Goal: Task Accomplishment & Management: Complete application form

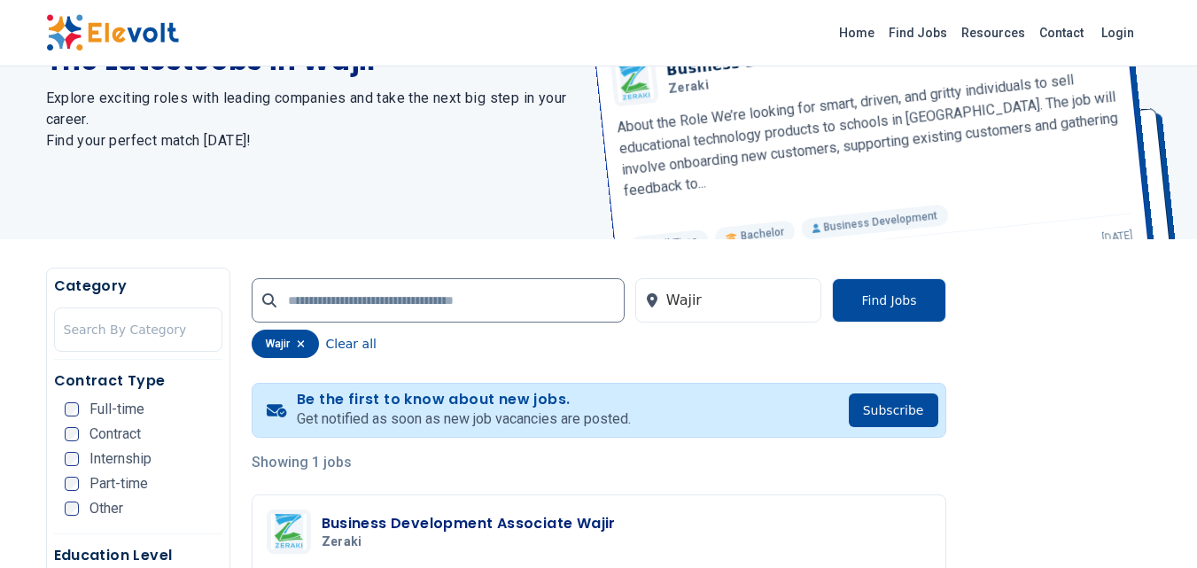
scroll to position [66, 0]
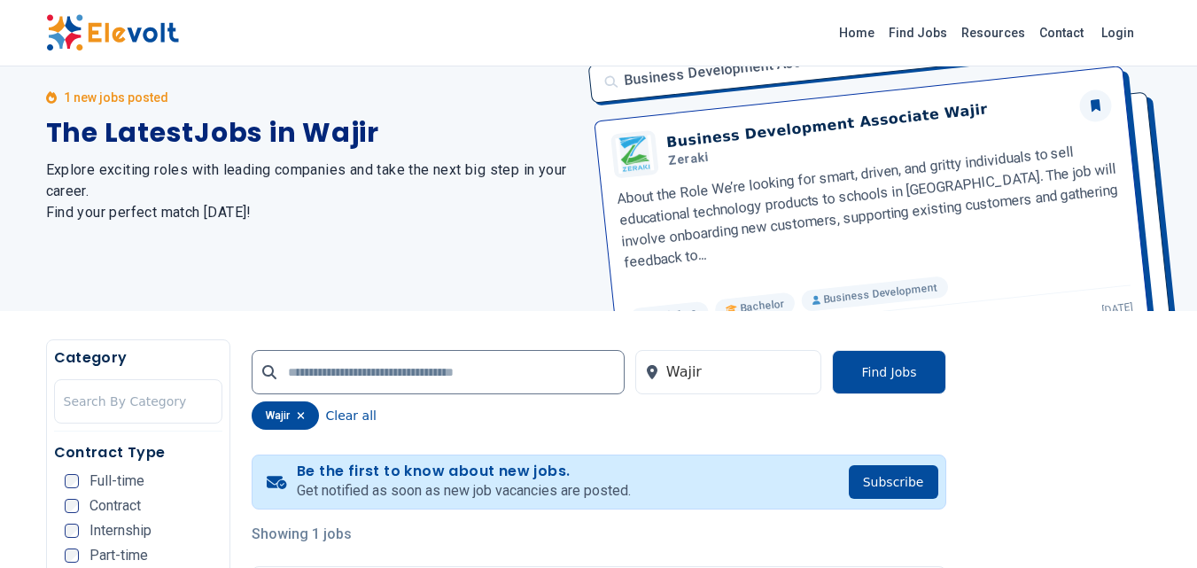
click at [304, 411] on icon "button" at bounding box center [301, 415] width 8 height 11
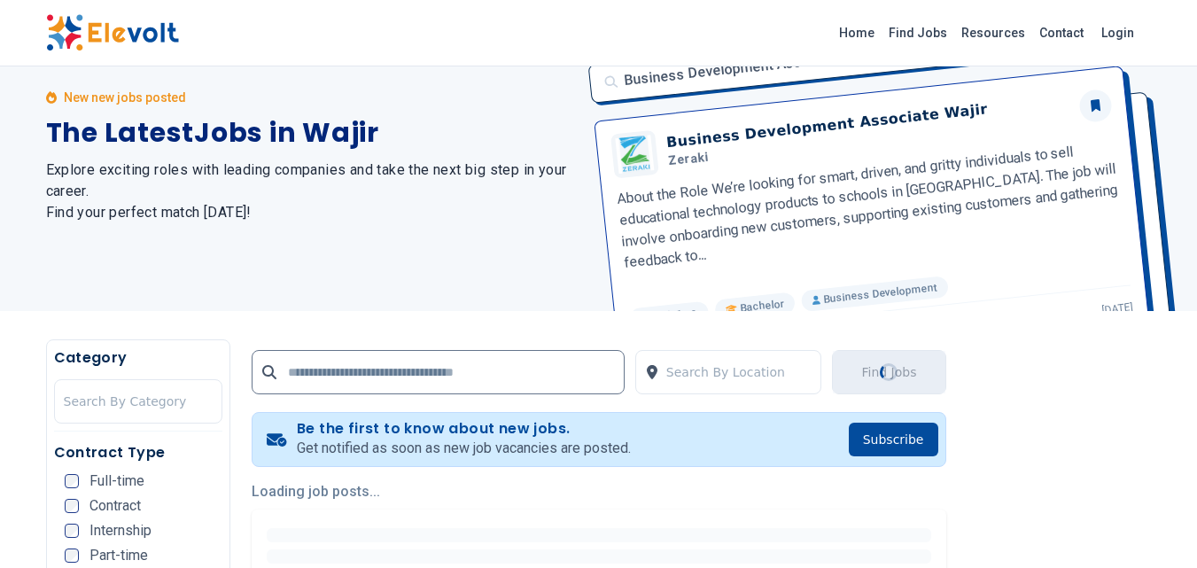
scroll to position [0, 0]
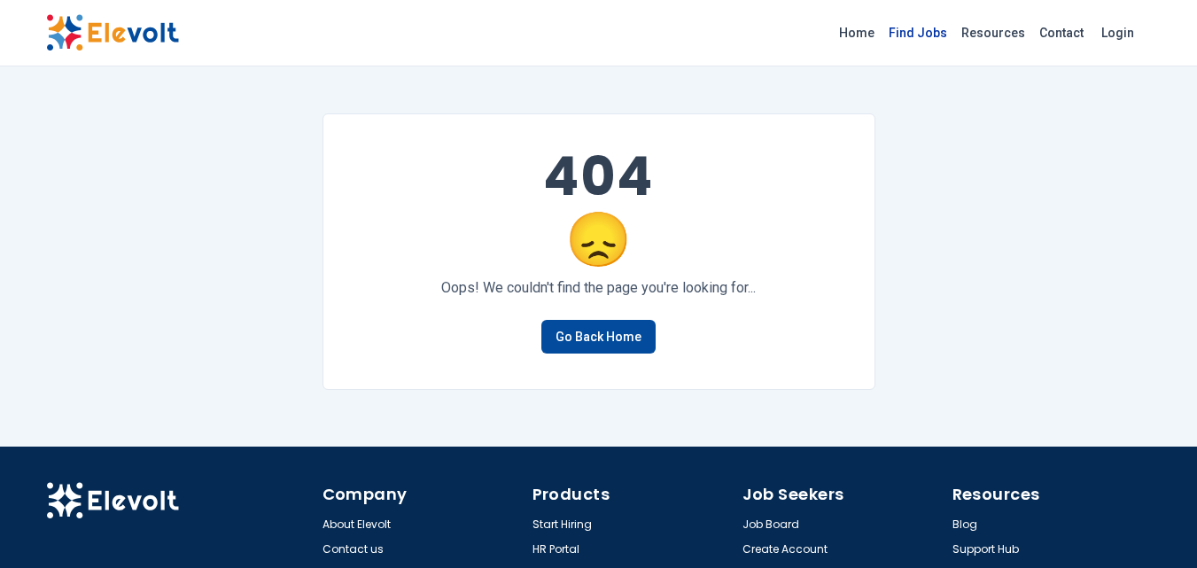
click at [926, 31] on link "Find Jobs" at bounding box center [917, 33] width 73 height 28
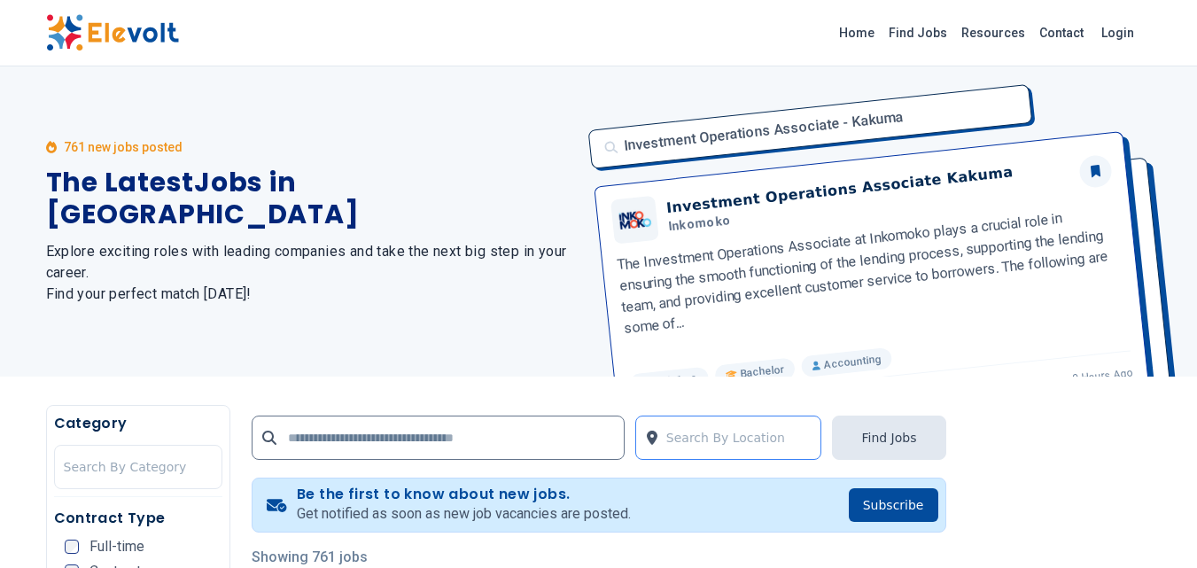
click at [737, 435] on div at bounding box center [739, 437] width 146 height 35
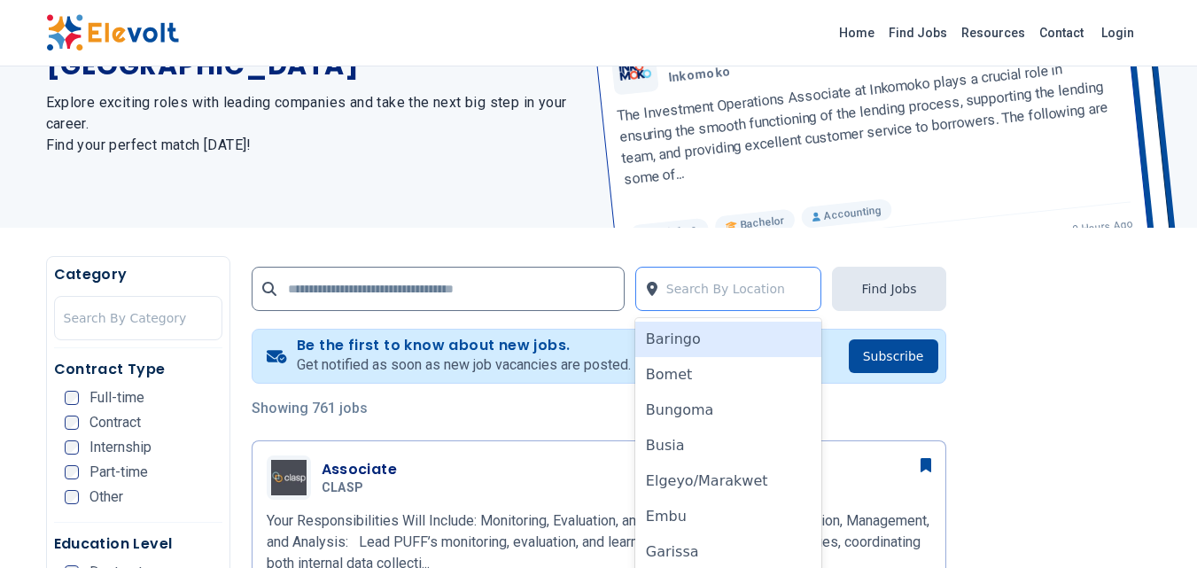
scroll to position [172, 0]
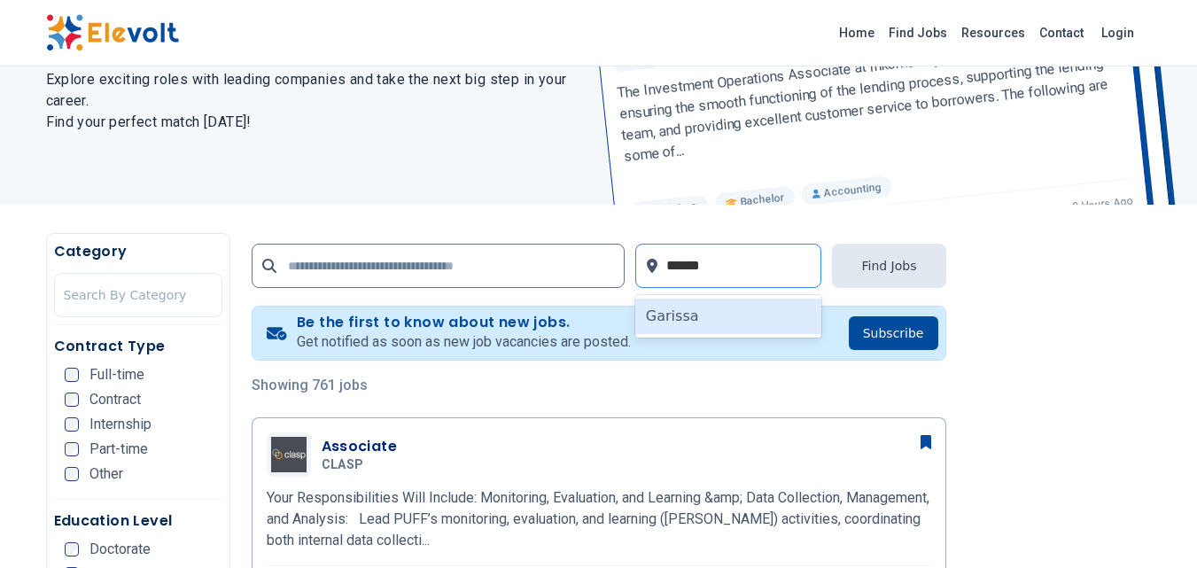
type input "*******"
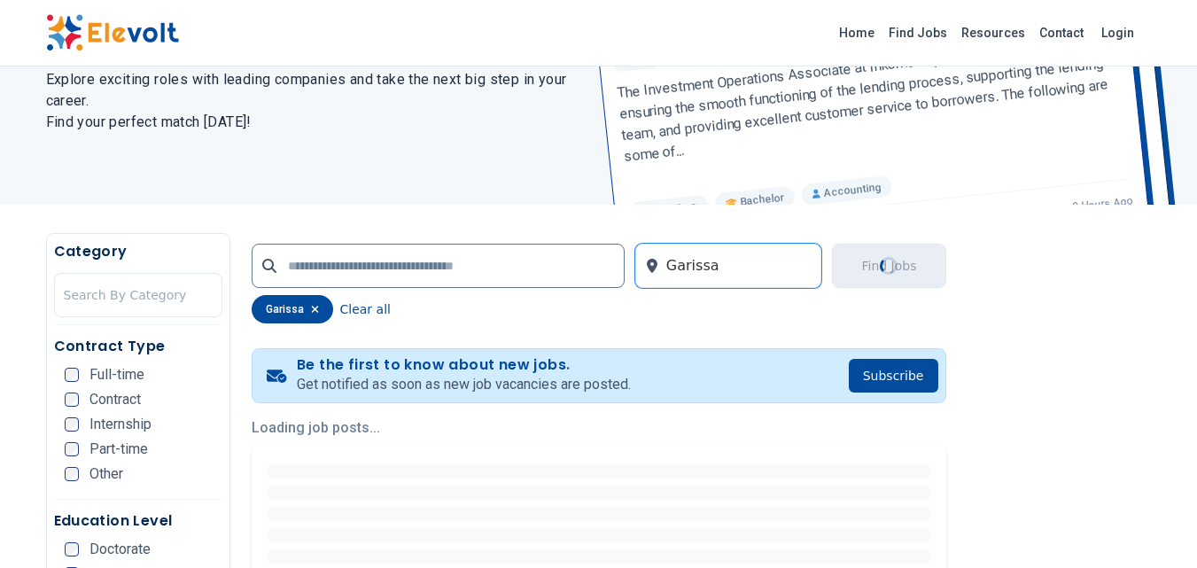
scroll to position [0, 0]
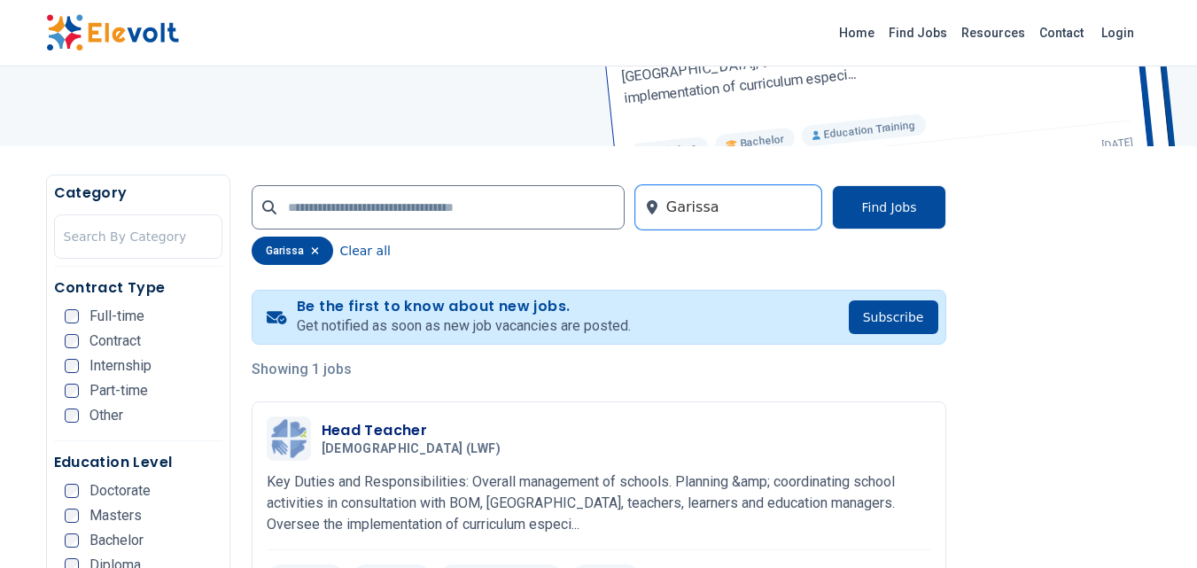
scroll to position [174, 0]
